Goal: Information Seeking & Learning: Obtain resource

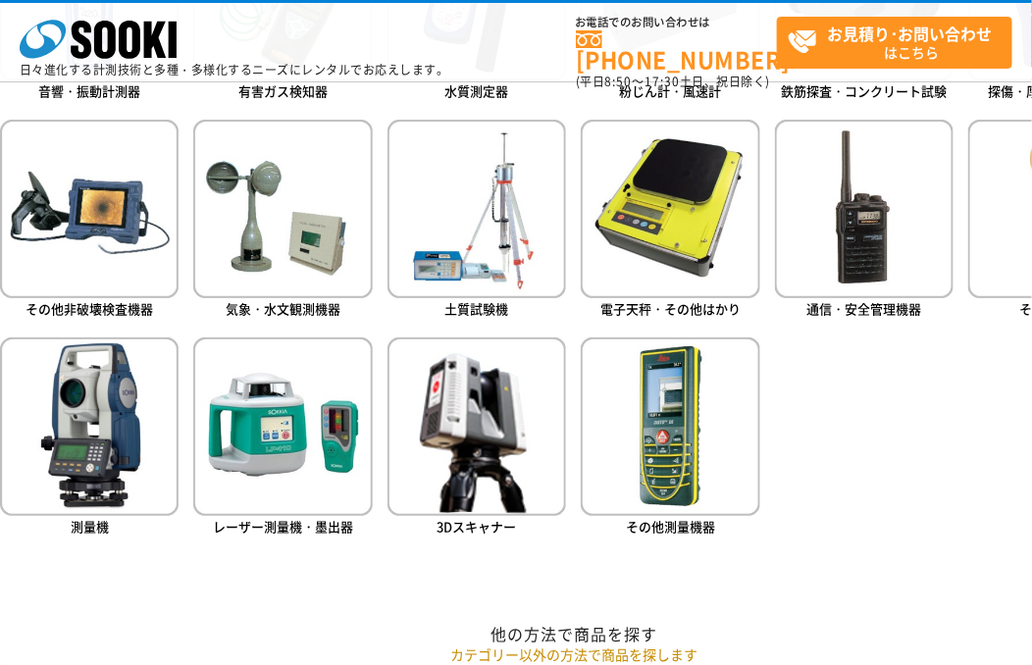
scroll to position [1178, 0]
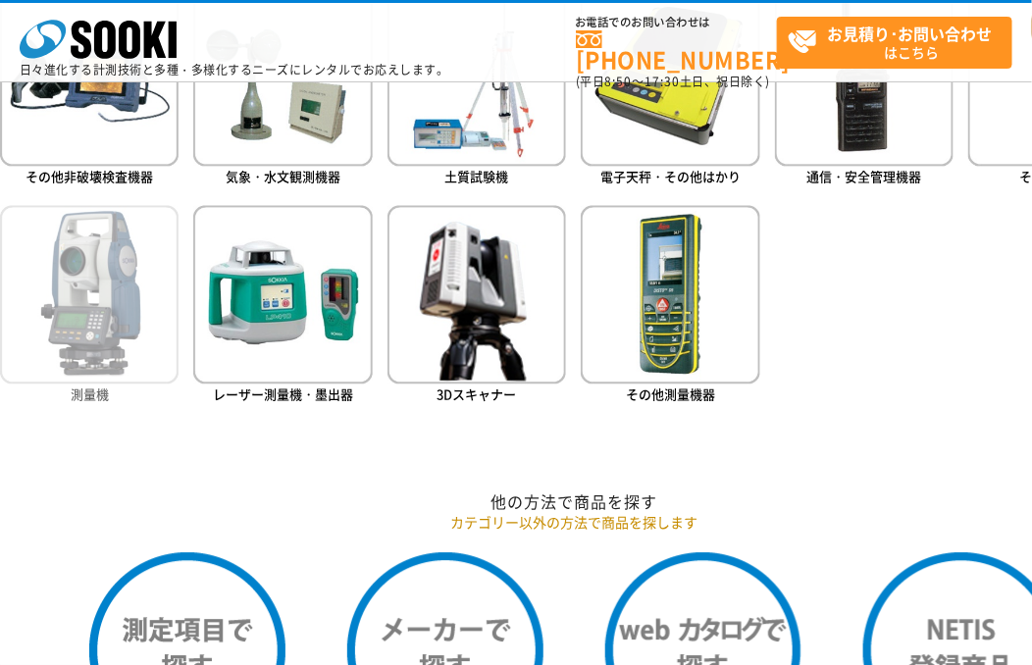
click at [91, 310] on img at bounding box center [89, 294] width 179 height 179
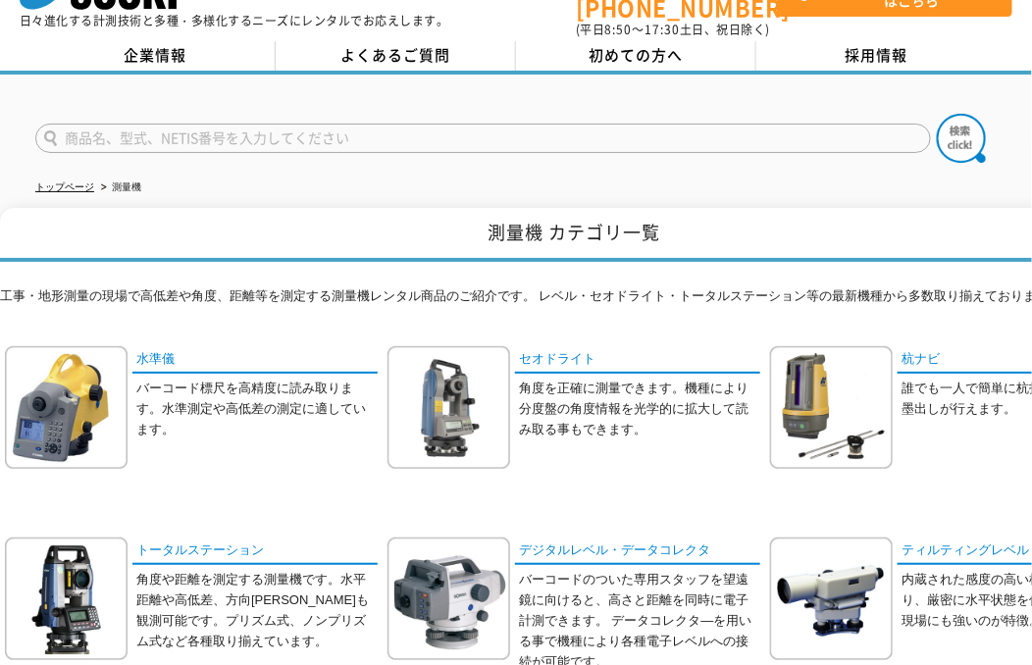
scroll to position [97, 0]
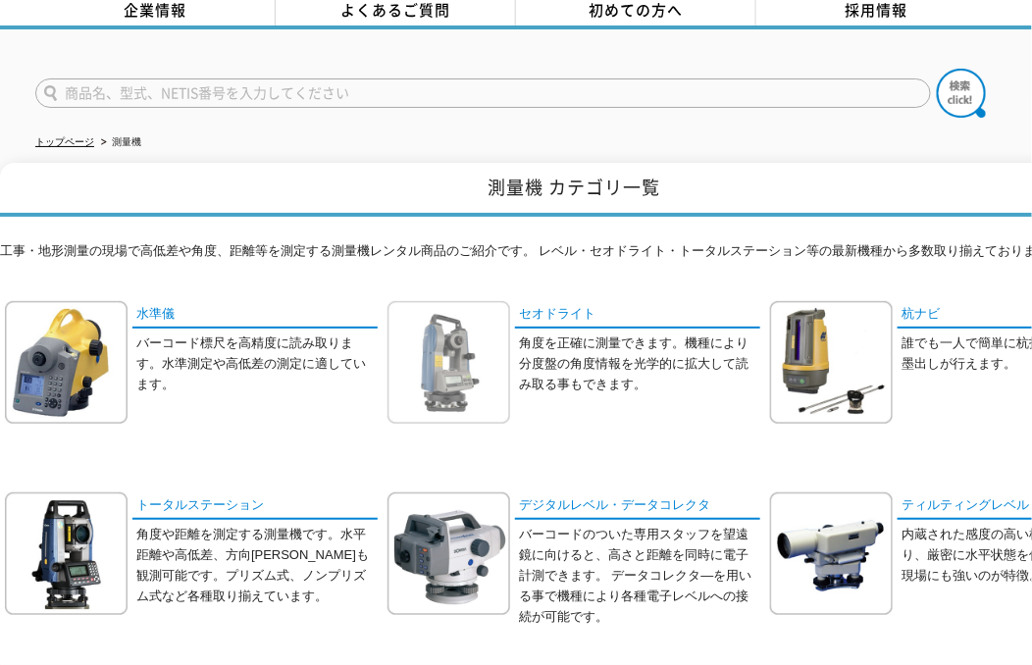
click at [456, 347] on img at bounding box center [449, 362] width 123 height 123
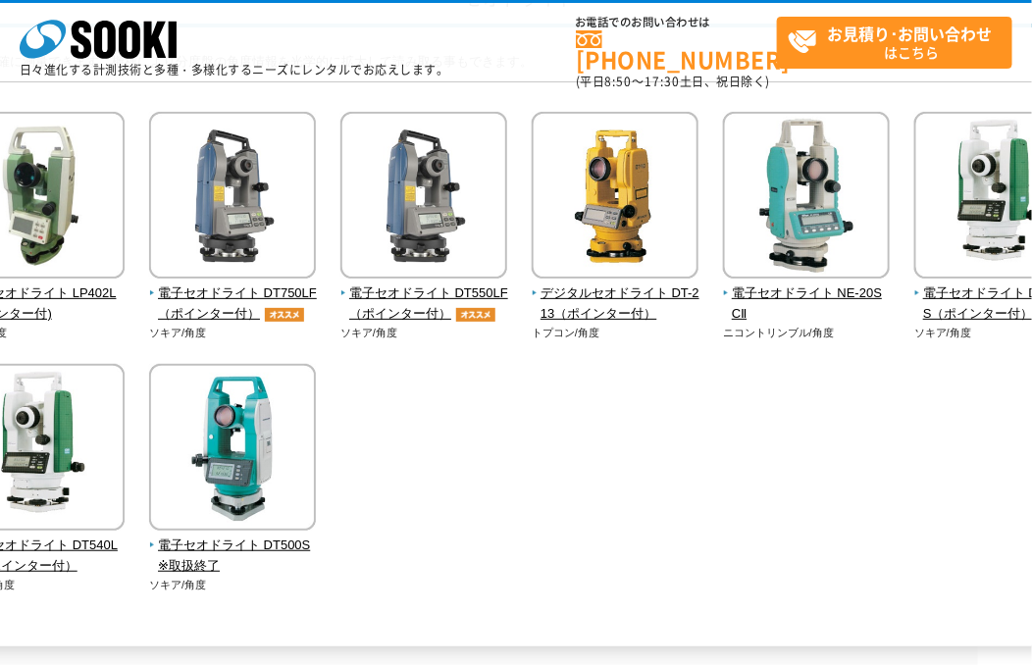
scroll to position [195, 0]
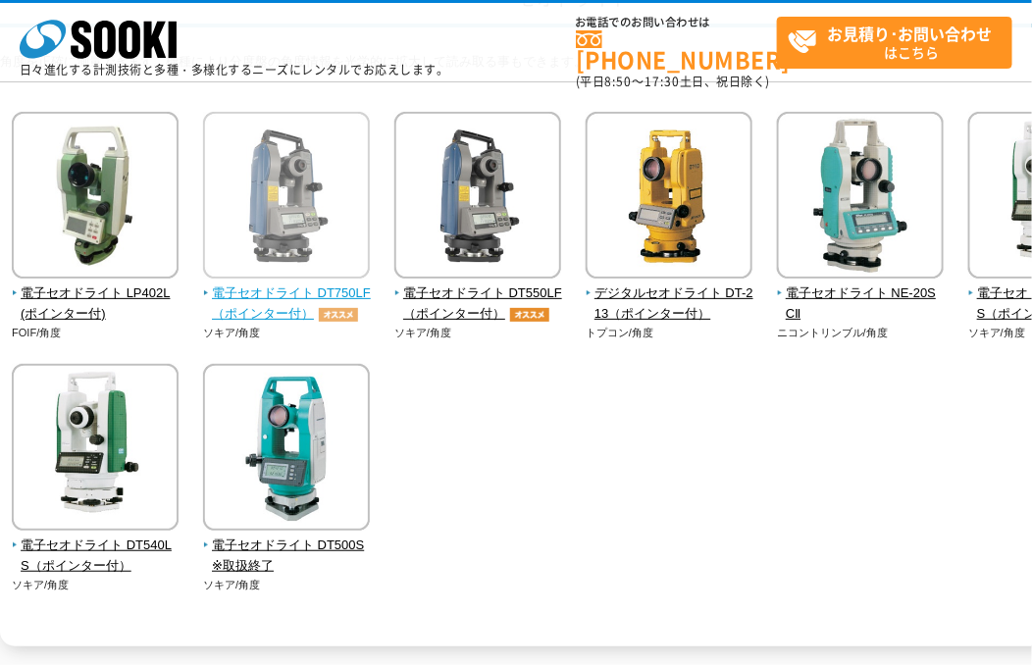
click at [301, 189] on img at bounding box center [286, 198] width 167 height 172
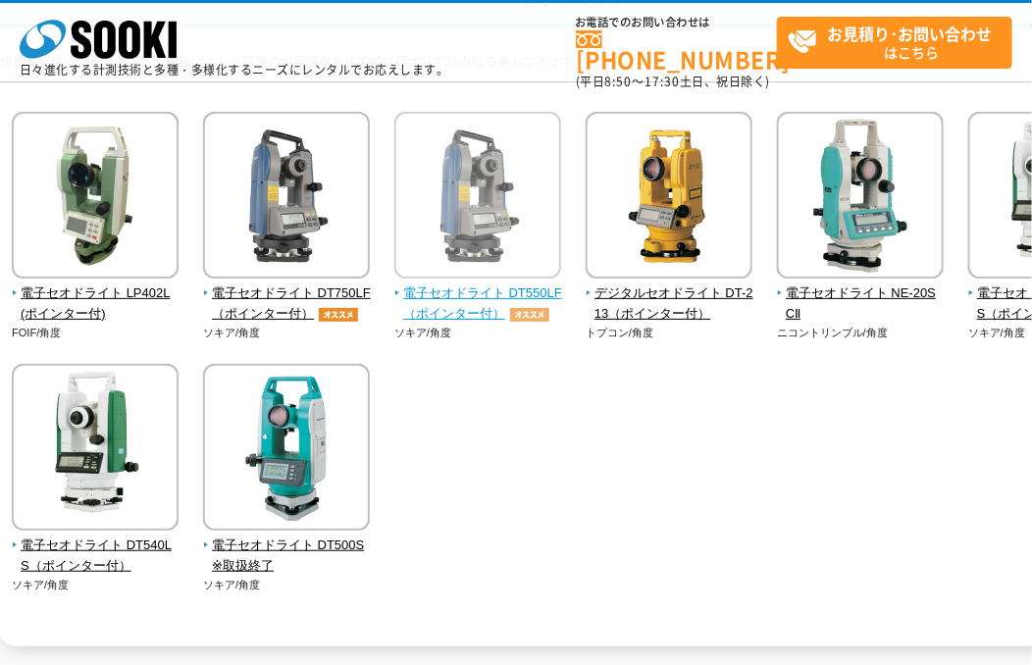
click at [508, 292] on span "電子セオドライト DT550LF（ポインター付）" at bounding box center [478, 304] width 168 height 41
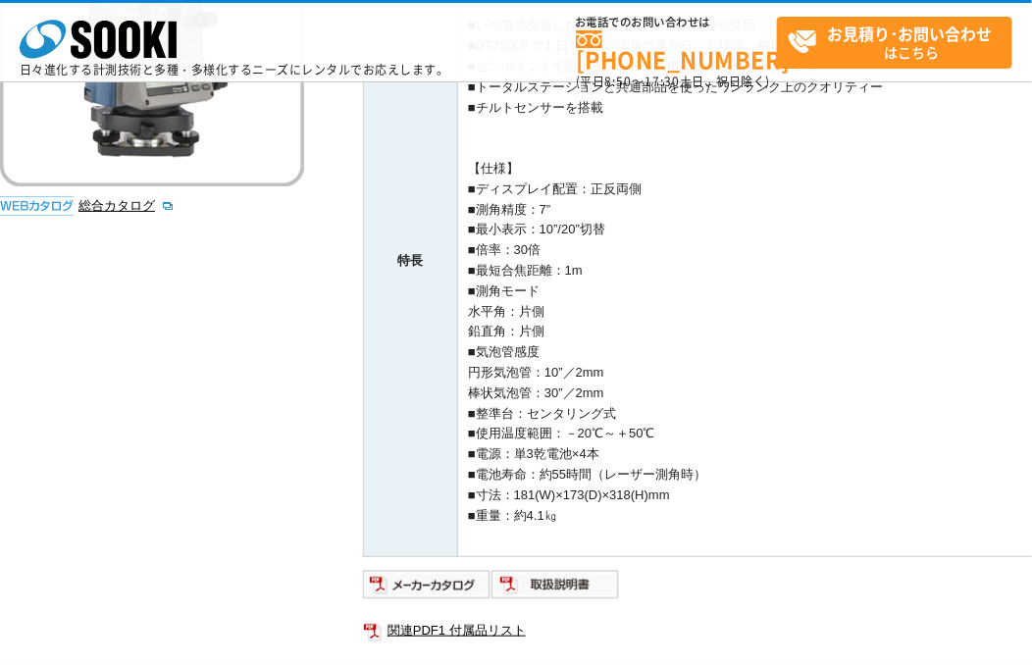
scroll to position [490, 0]
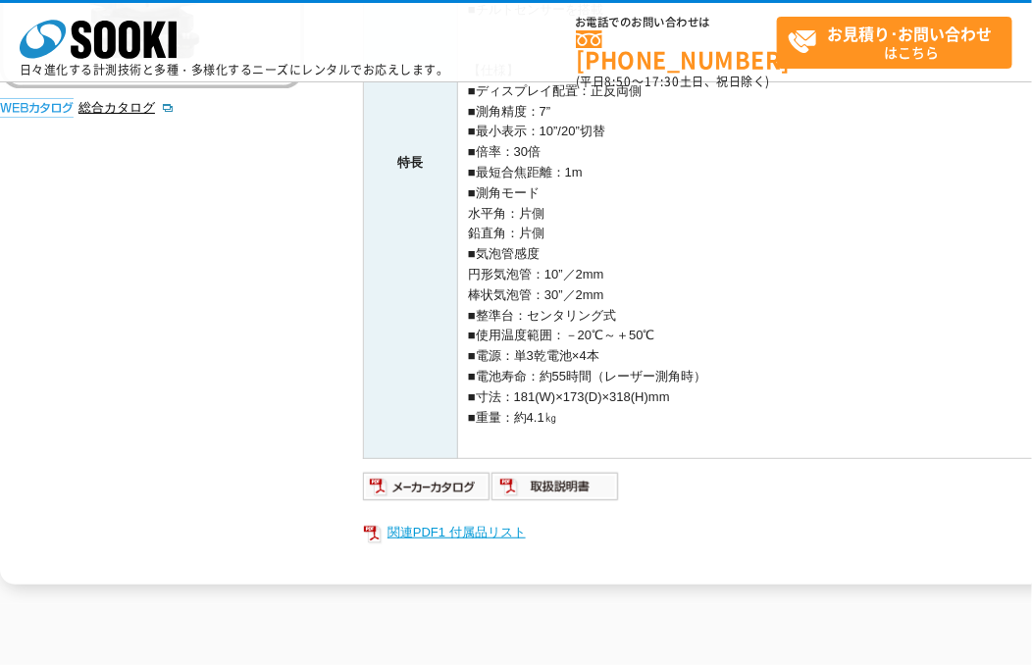
click at [446, 530] on link "関連PDF1 付属品リスト" at bounding box center [755, 533] width 785 height 26
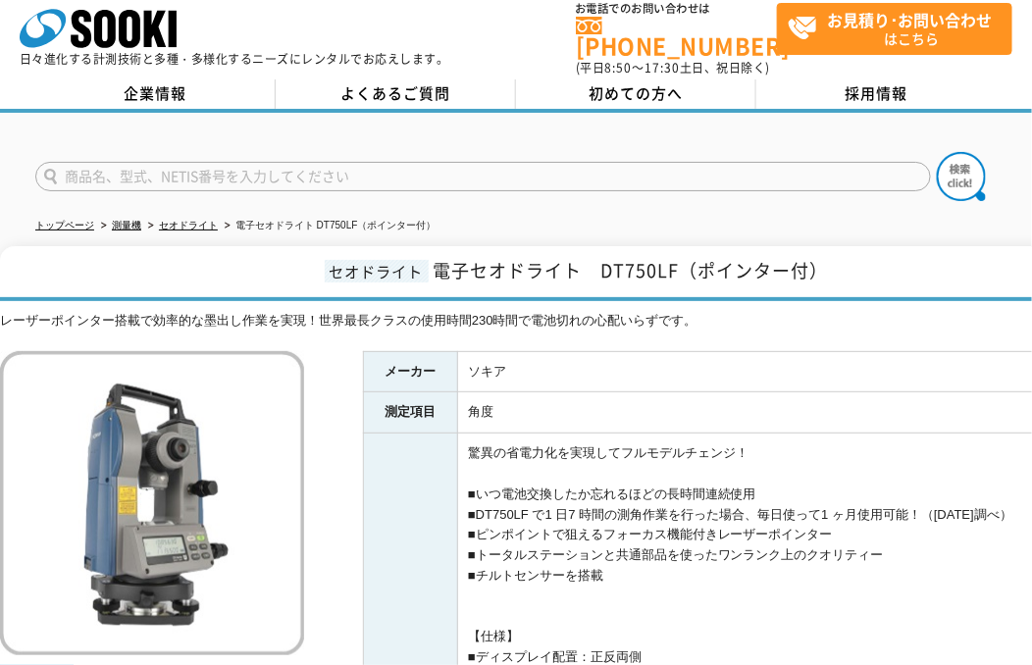
scroll to position [0, 0]
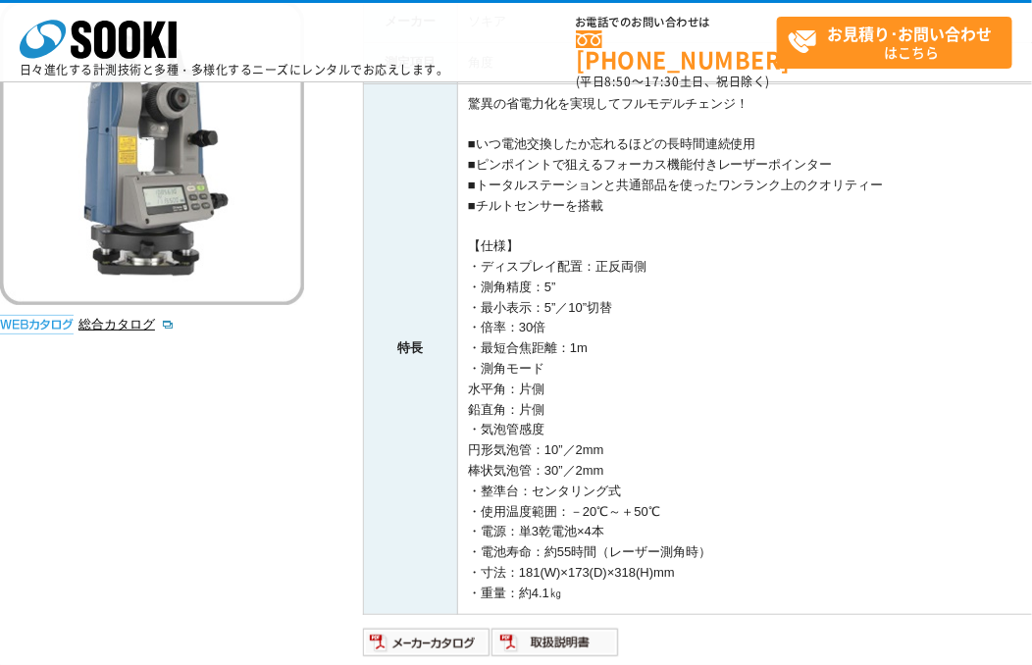
scroll to position [294, 0]
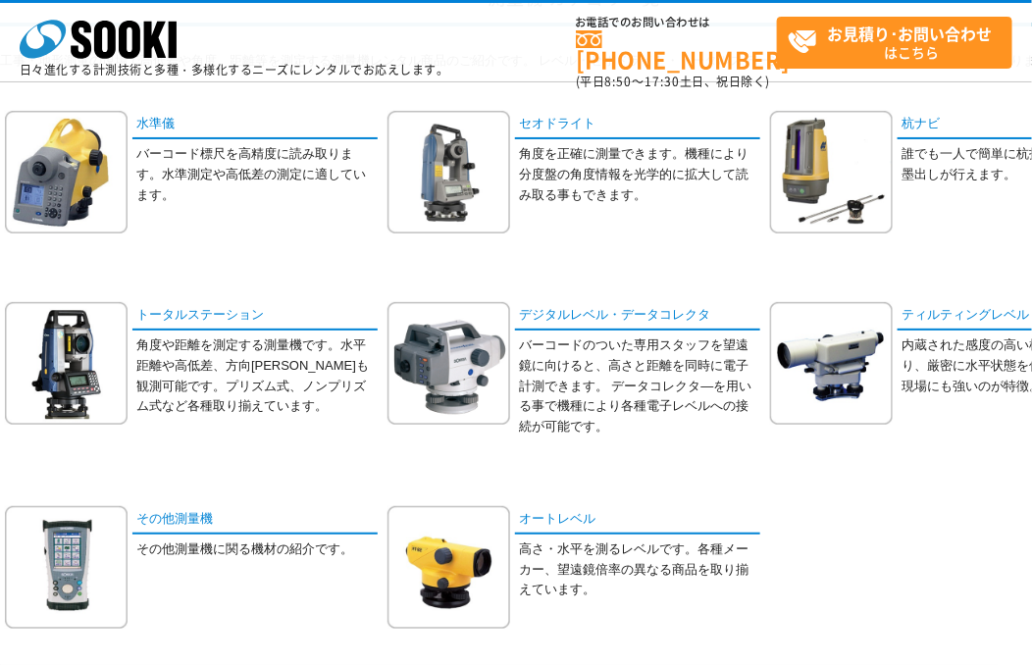
scroll to position [294, 0]
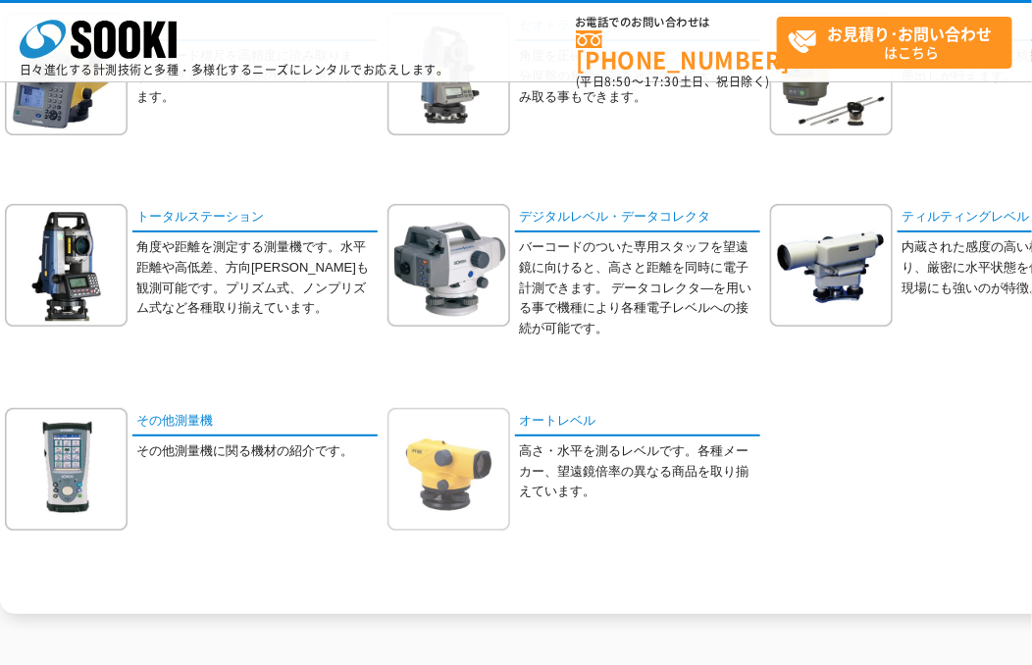
click at [457, 461] on img at bounding box center [449, 469] width 123 height 123
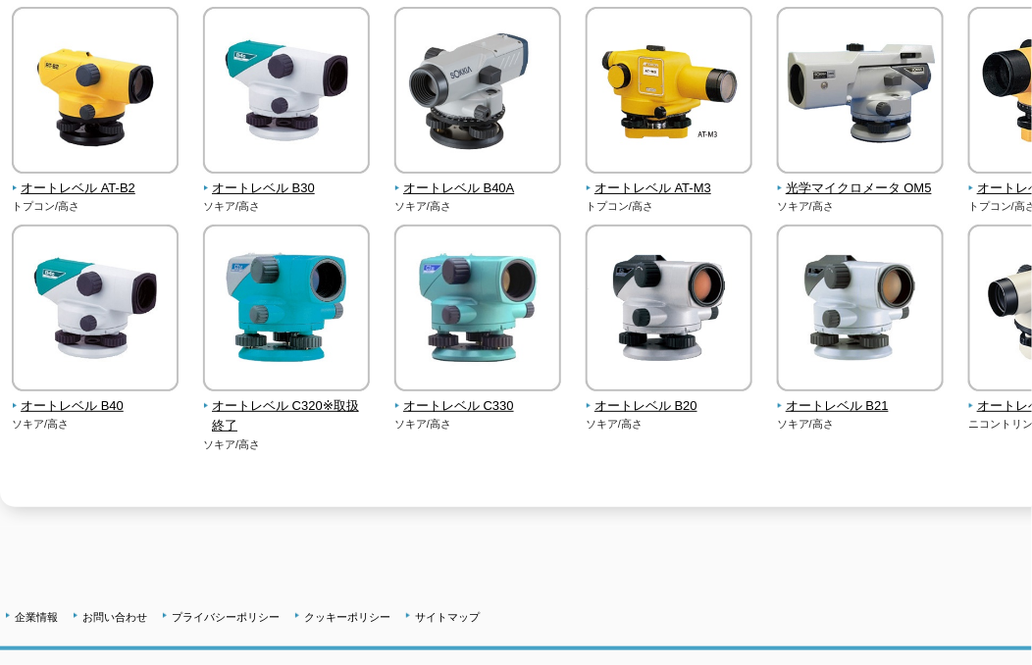
scroll to position [392, 0]
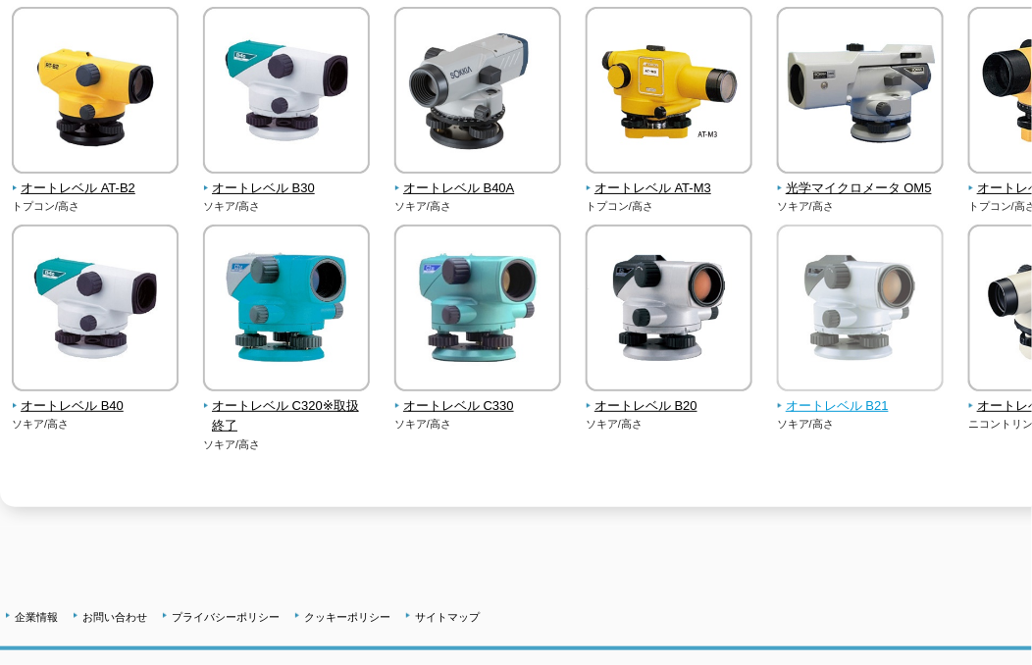
click at [864, 313] on img at bounding box center [860, 311] width 167 height 172
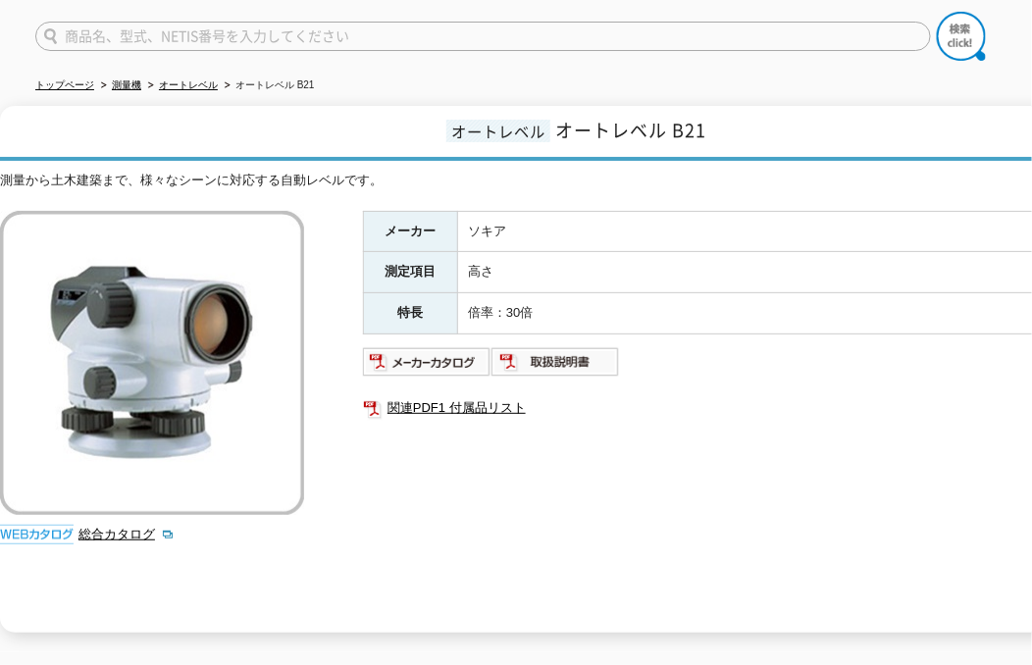
scroll to position [189, 0]
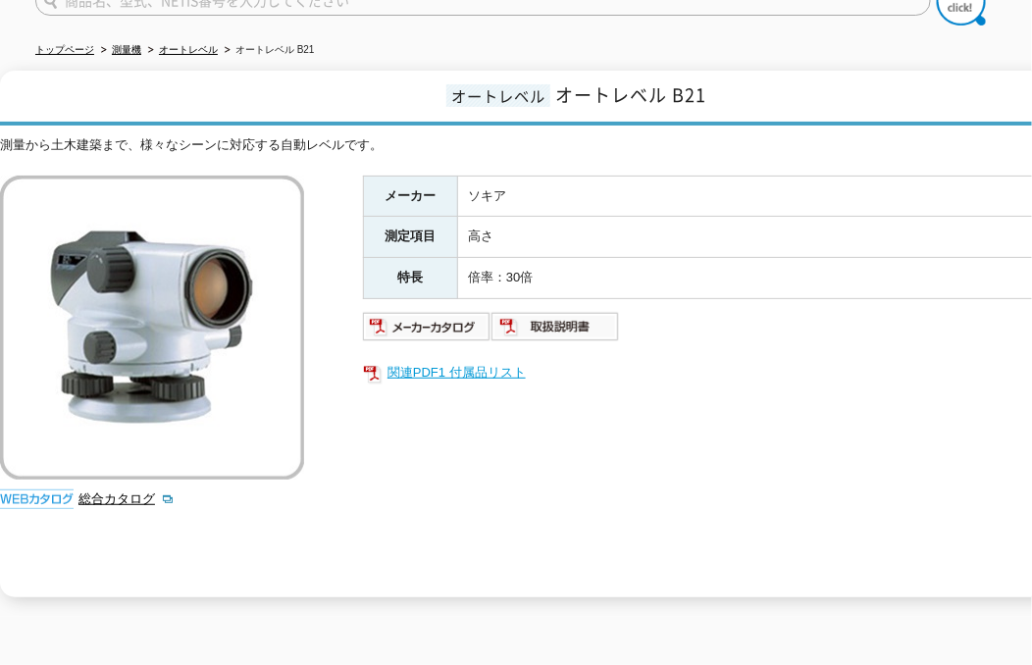
click at [487, 360] on link "関連PDF1 付属品リスト" at bounding box center [755, 373] width 785 height 26
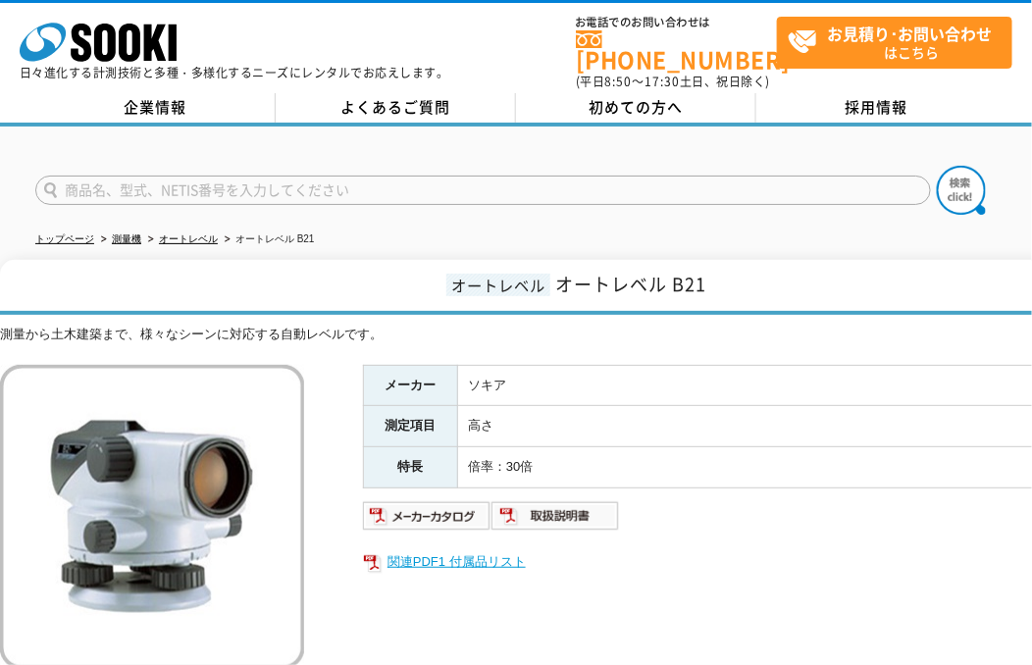
click at [437, 550] on link "関連PDF1 付属品リスト" at bounding box center [755, 563] width 785 height 26
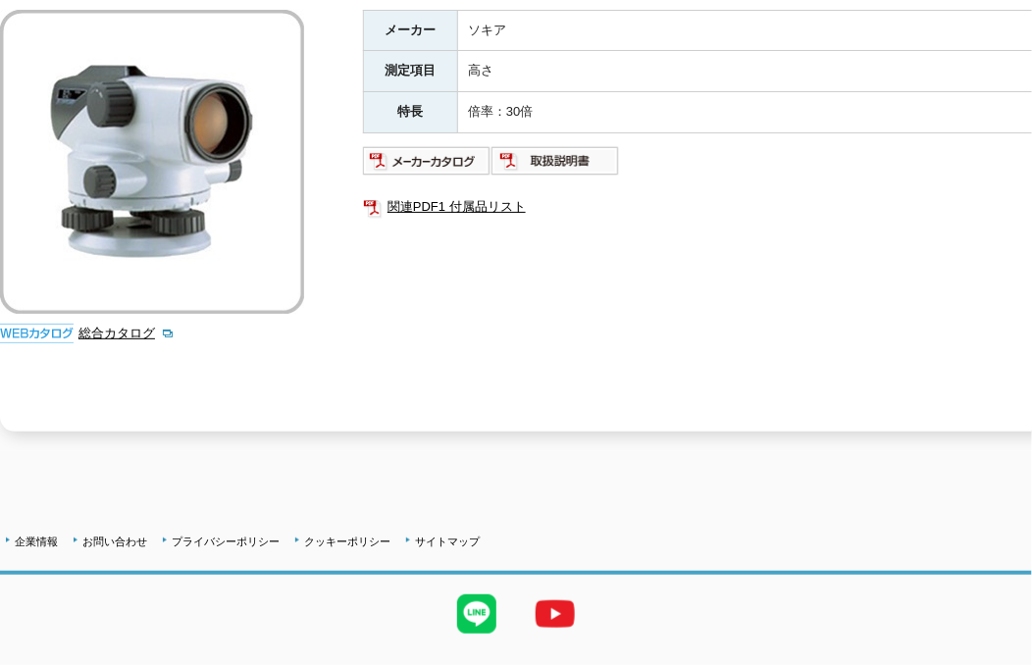
scroll to position [386, 0]
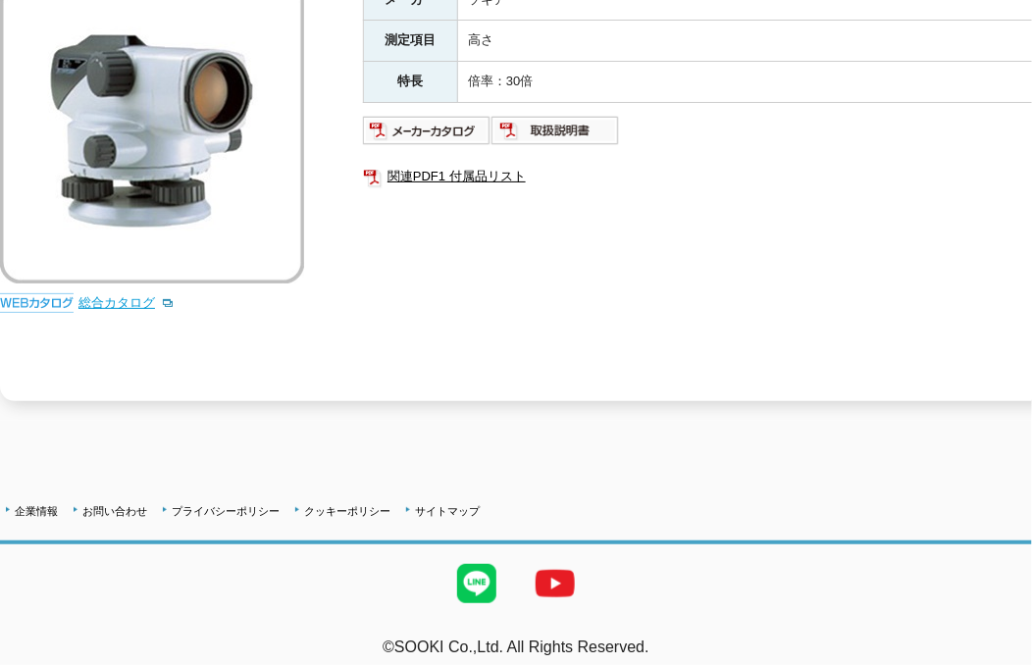
click at [113, 295] on link "総合カタログ" at bounding box center [127, 302] width 96 height 15
